Goal: Find specific page/section: Find specific page/section

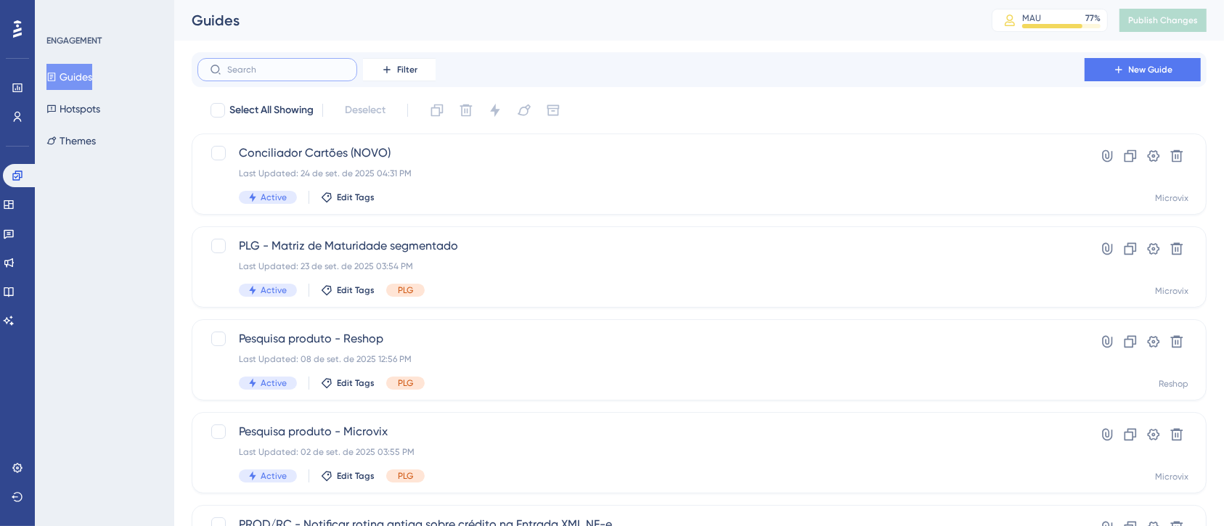
click at [317, 65] on input "text" at bounding box center [286, 70] width 118 height 10
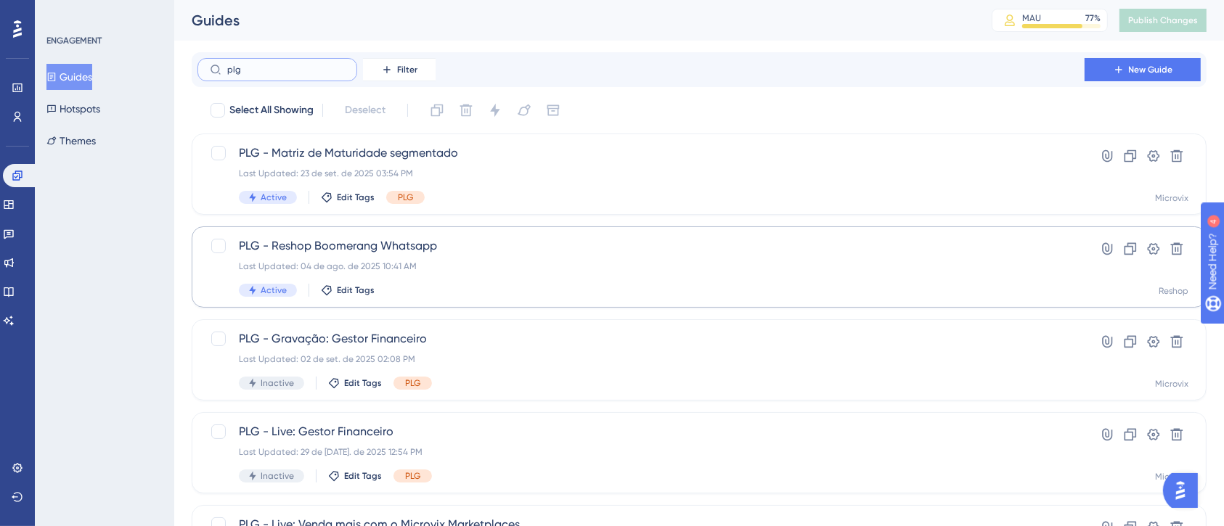
type input "plg"
click at [618, 263] on div "Last Updated: 04 de ago. de 2025 10:41 AM" at bounding box center [641, 267] width 804 height 12
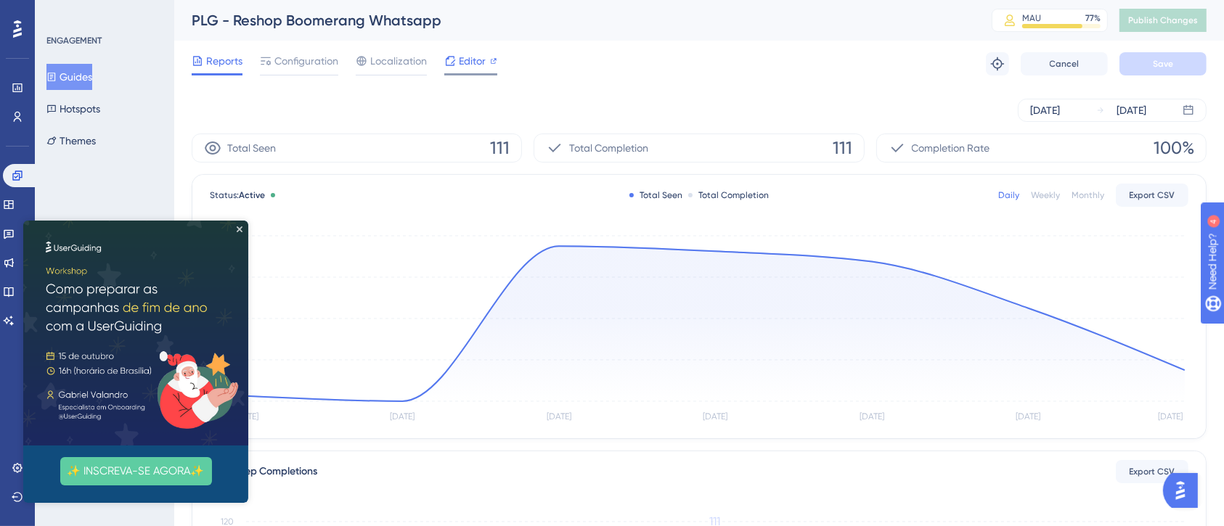
click at [464, 63] on span "Editor" at bounding box center [472, 60] width 27 height 17
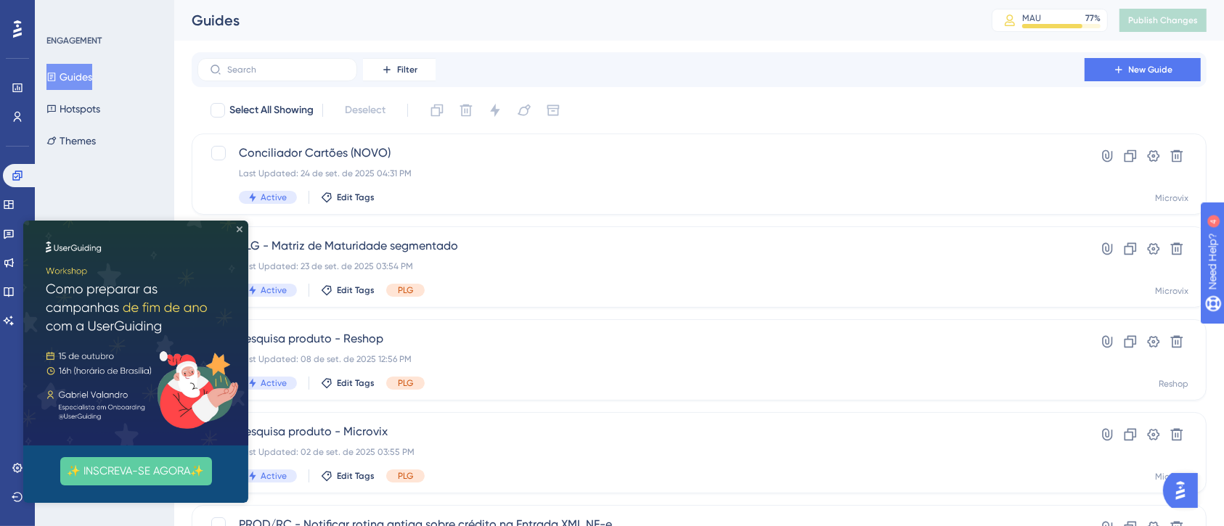
click at [237, 227] on icon "Close Preview" at bounding box center [240, 229] width 6 height 6
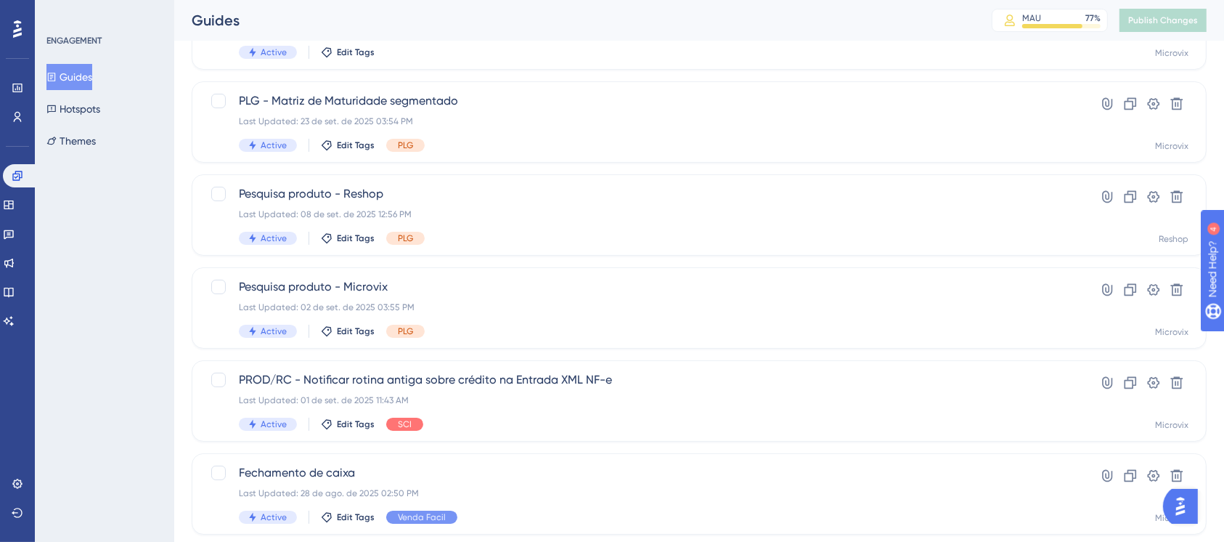
scroll to position [171, 0]
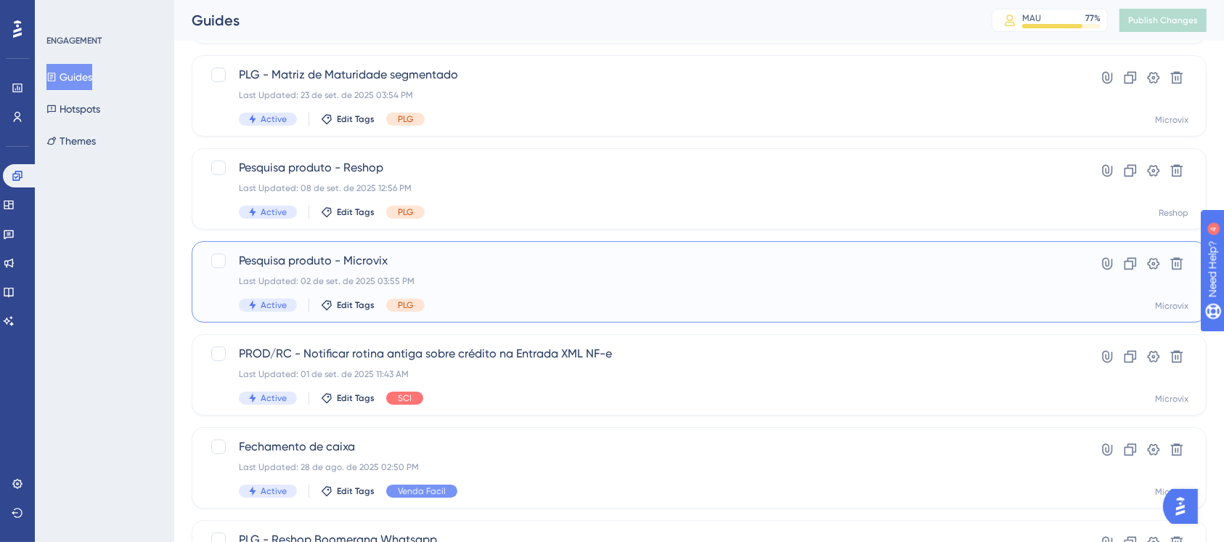
click at [771, 266] on span "Pesquisa produto - Microvix" at bounding box center [641, 260] width 804 height 17
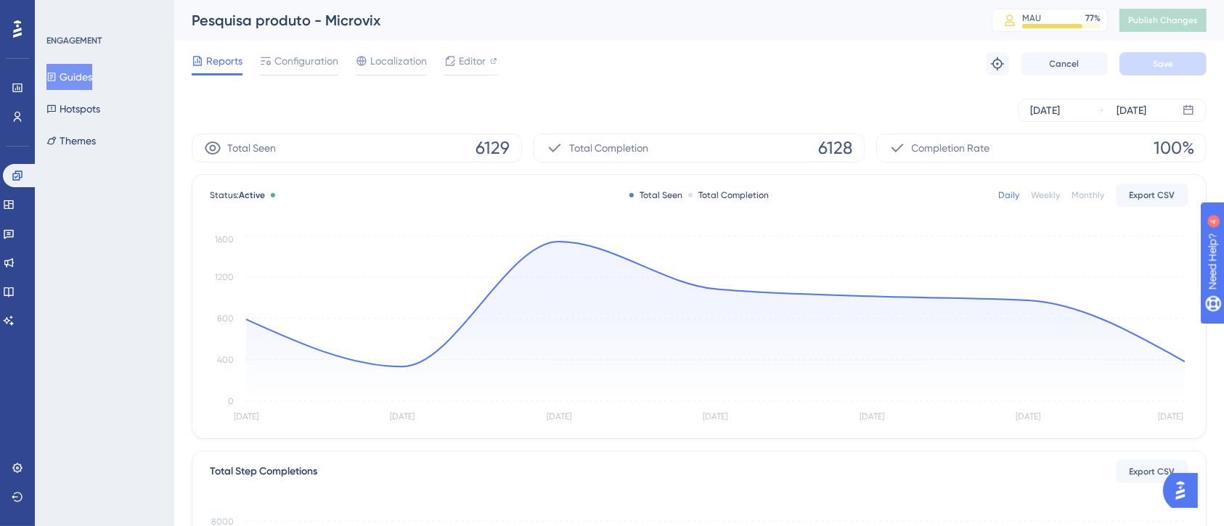
click at [306, 76] on div "Reports Configuration Localization Editor Troubleshoot Cancel Save" at bounding box center [699, 64] width 1015 height 46
click at [299, 69] on span "Configuration" at bounding box center [306, 60] width 64 height 17
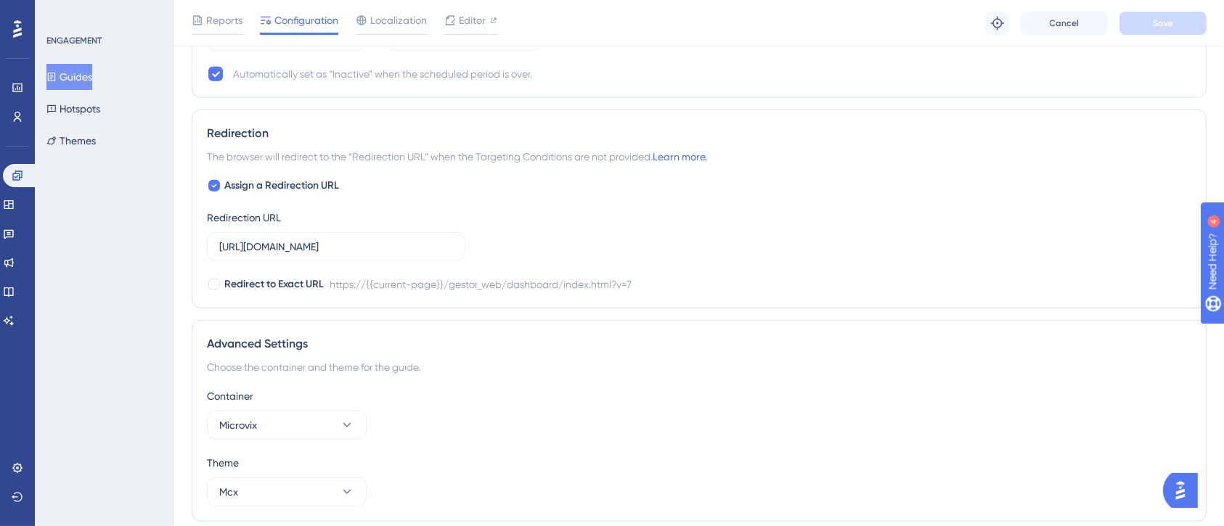
scroll to position [81, 0]
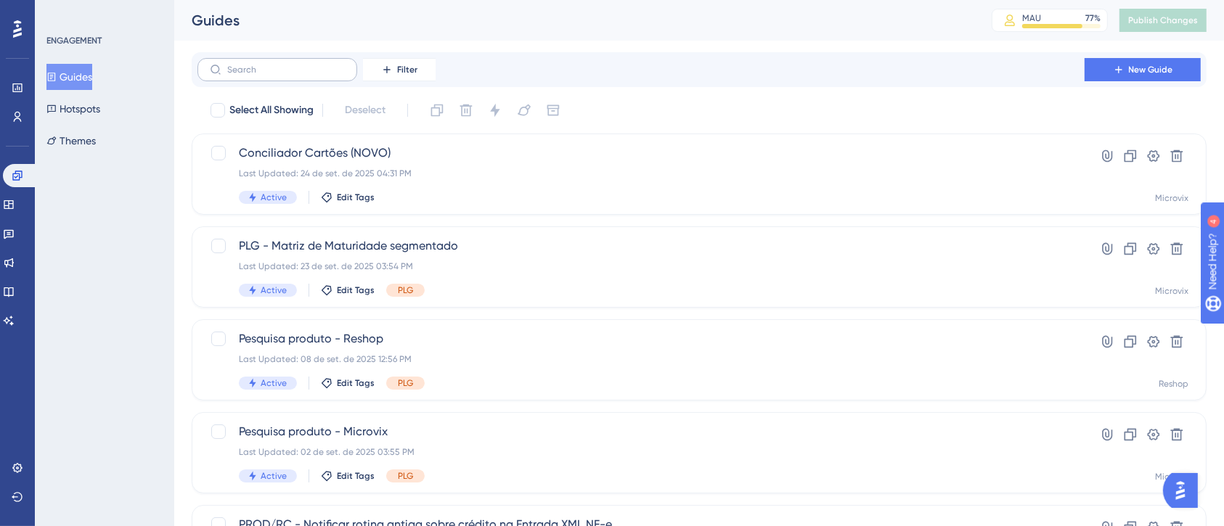
click at [322, 62] on label at bounding box center [277, 69] width 160 height 23
click at [322, 65] on input "text" at bounding box center [286, 70] width 118 height 10
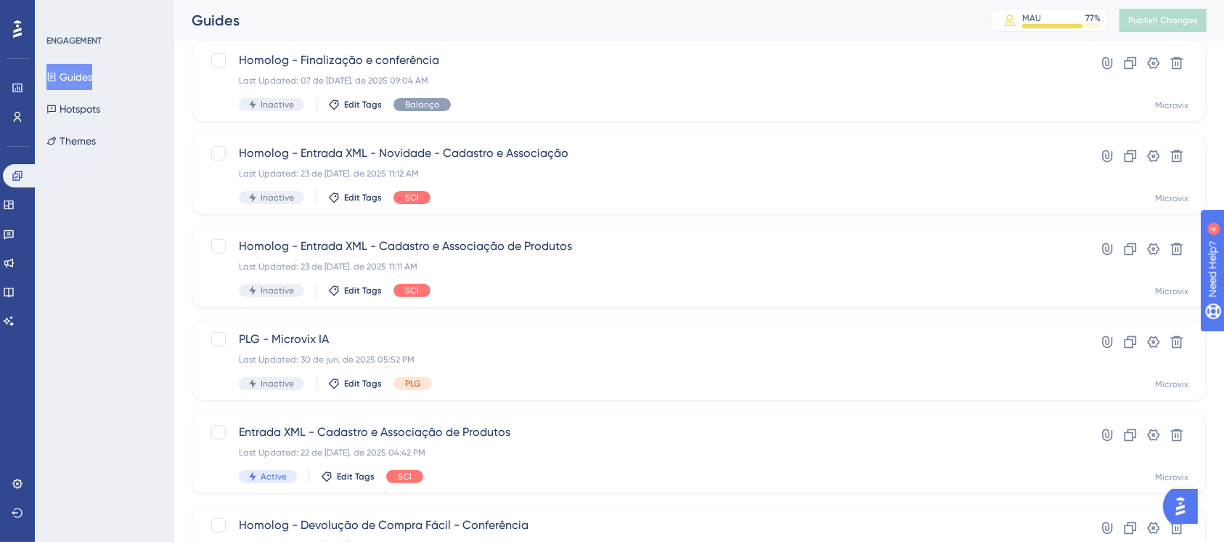
scroll to position [470, 0]
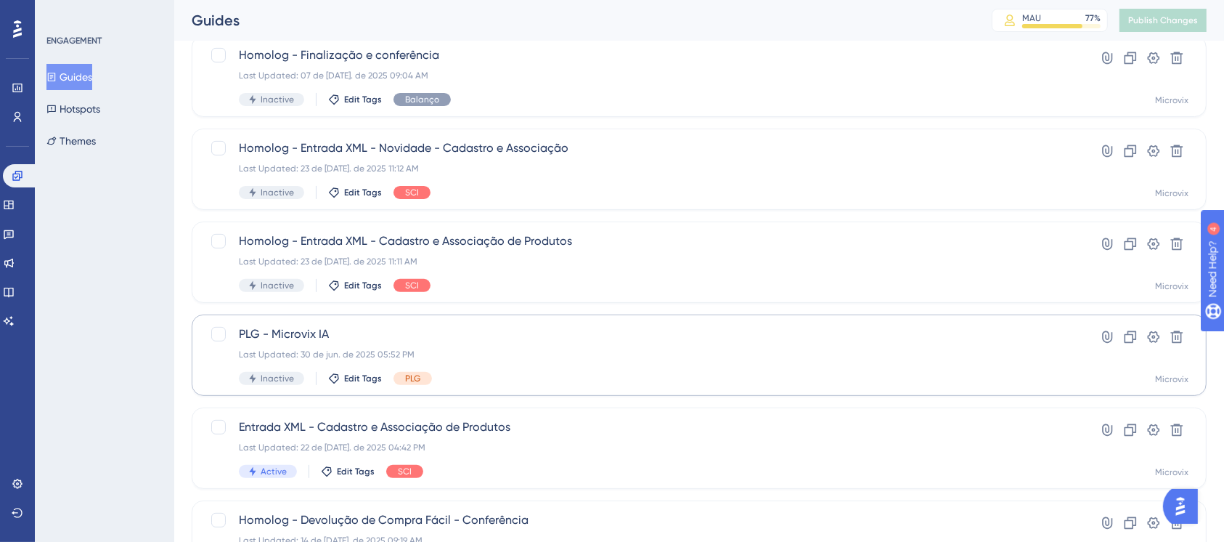
type input "ia"
click at [666, 356] on div "Last Updated: 30 de jun. de 2025 05:52 PM" at bounding box center [641, 354] width 804 height 12
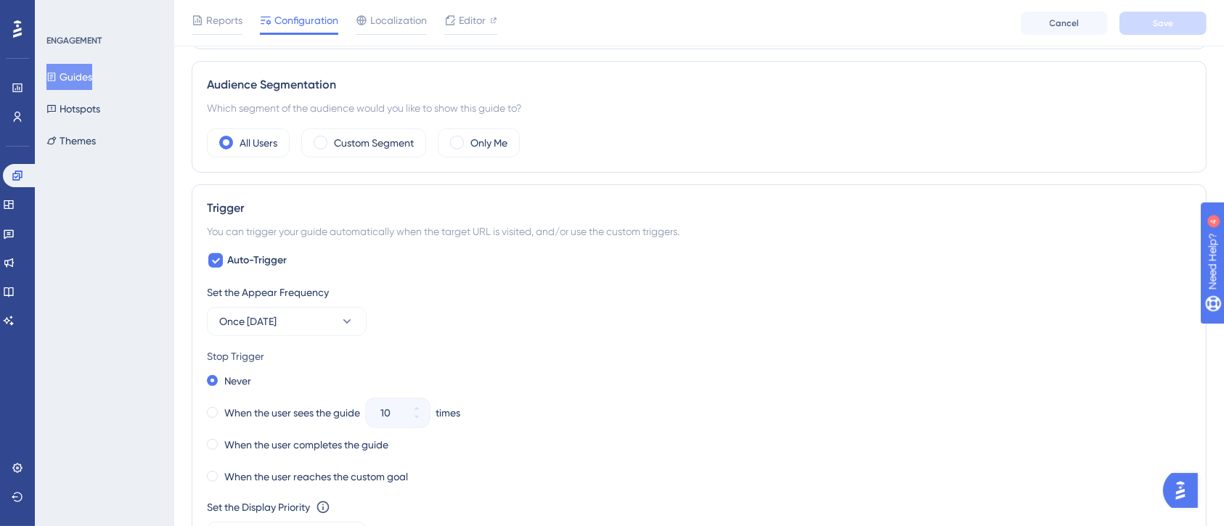
scroll to position [248, 0]
